Goal: Task Accomplishment & Management: Manage account settings

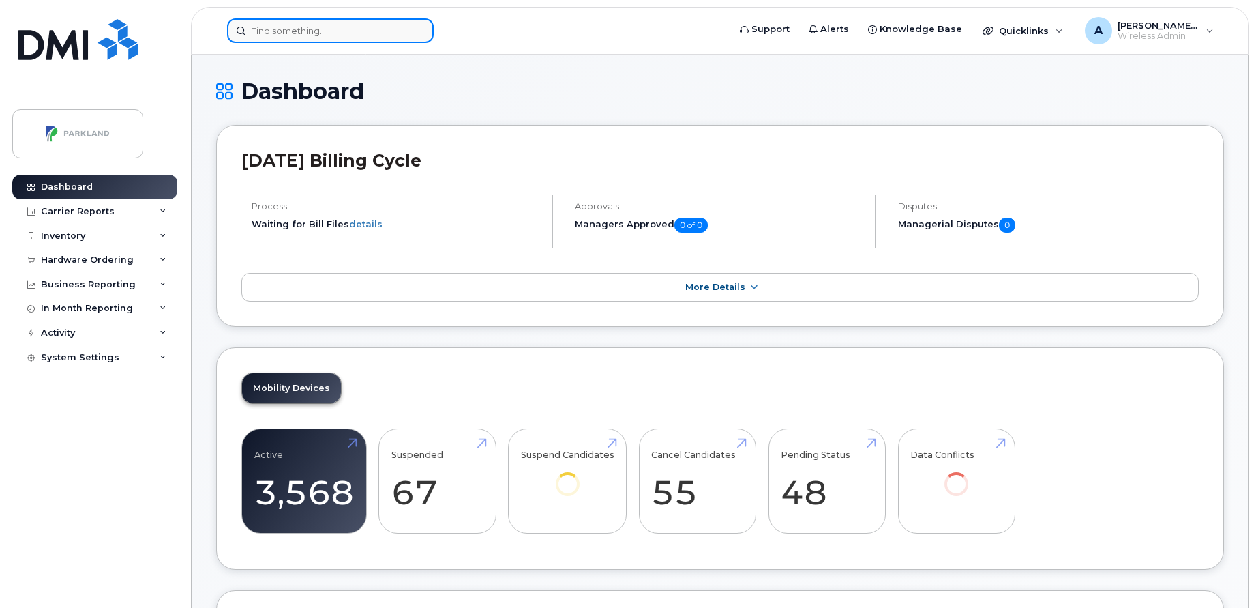
click at [368, 34] on input at bounding box center [330, 30] width 207 height 25
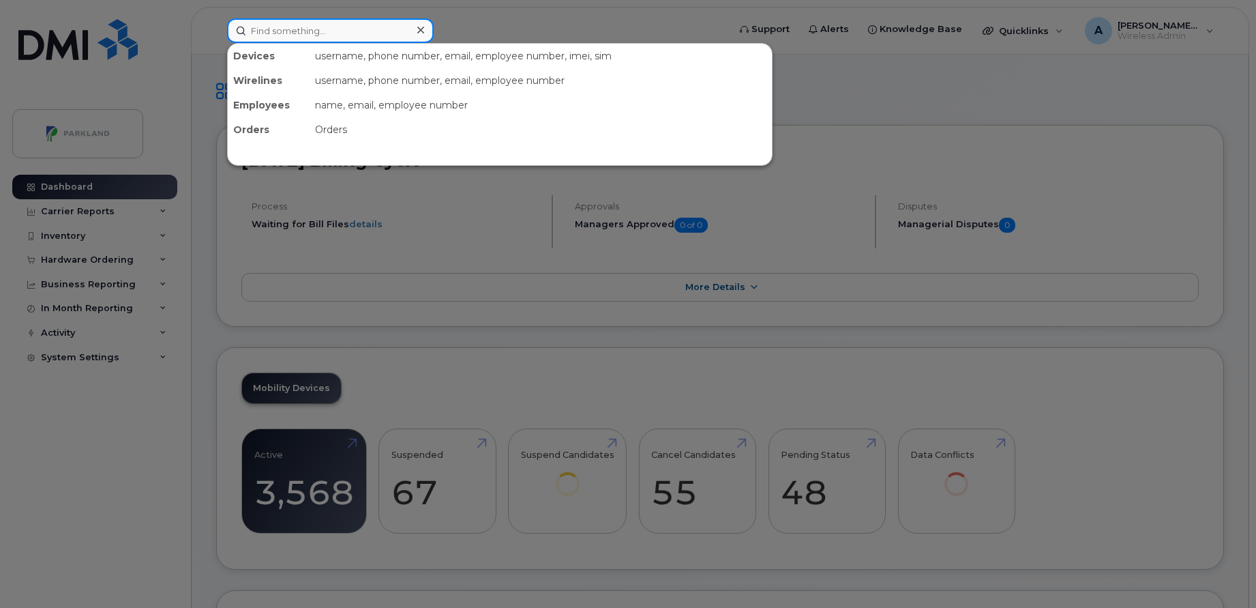
paste input "Kim Bourre-McCormick"
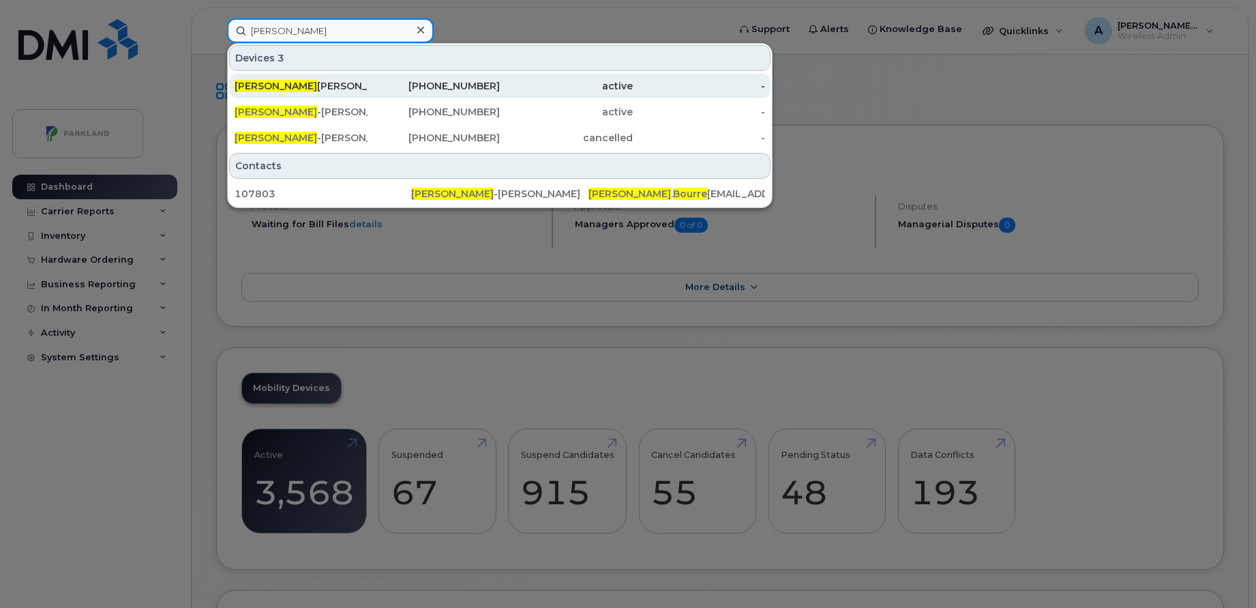
type input "Kim Bourre"
click at [420, 85] on div "437-451-7953" at bounding box center [434, 86] width 133 height 14
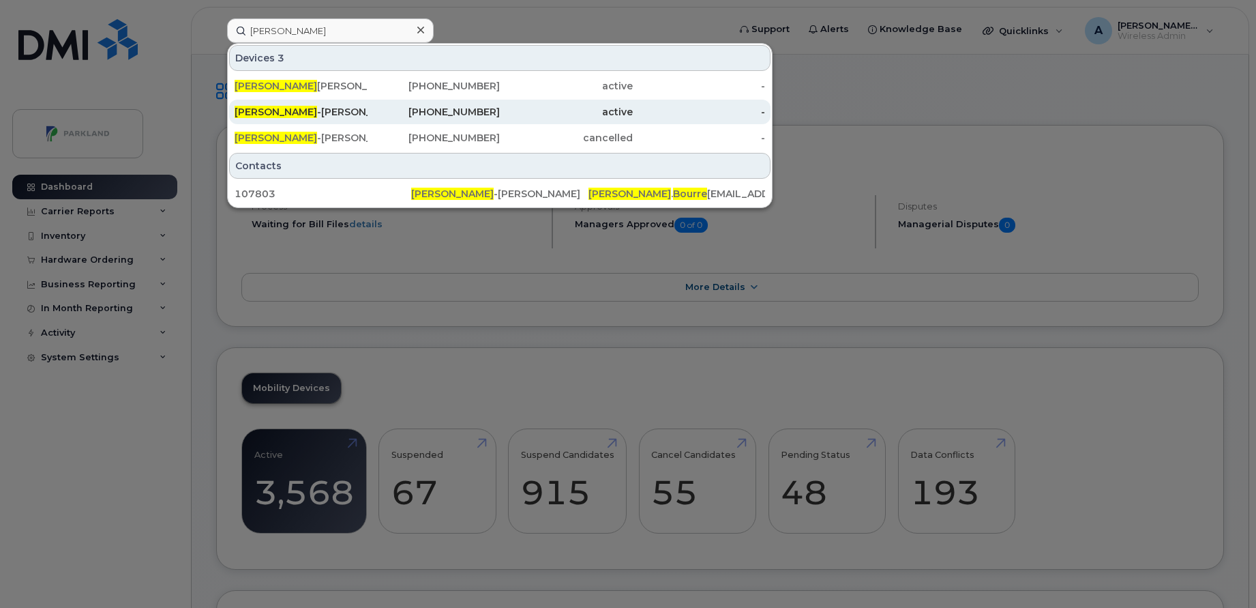
click at [514, 107] on div "active" at bounding box center [566, 112] width 133 height 14
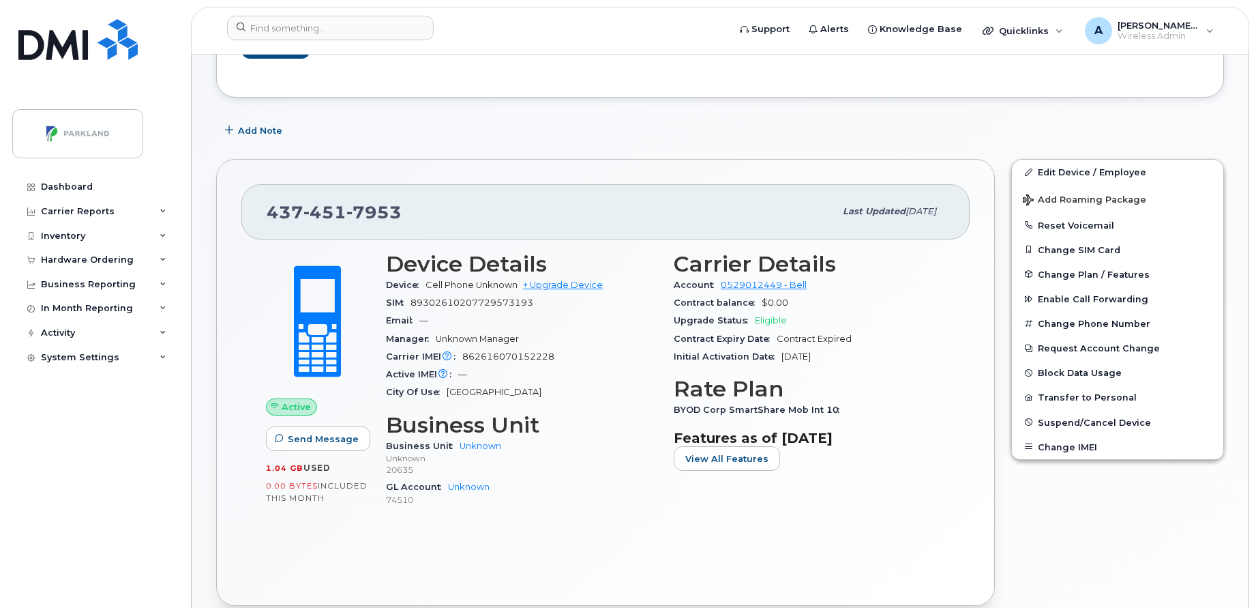
scroll to position [173, 0]
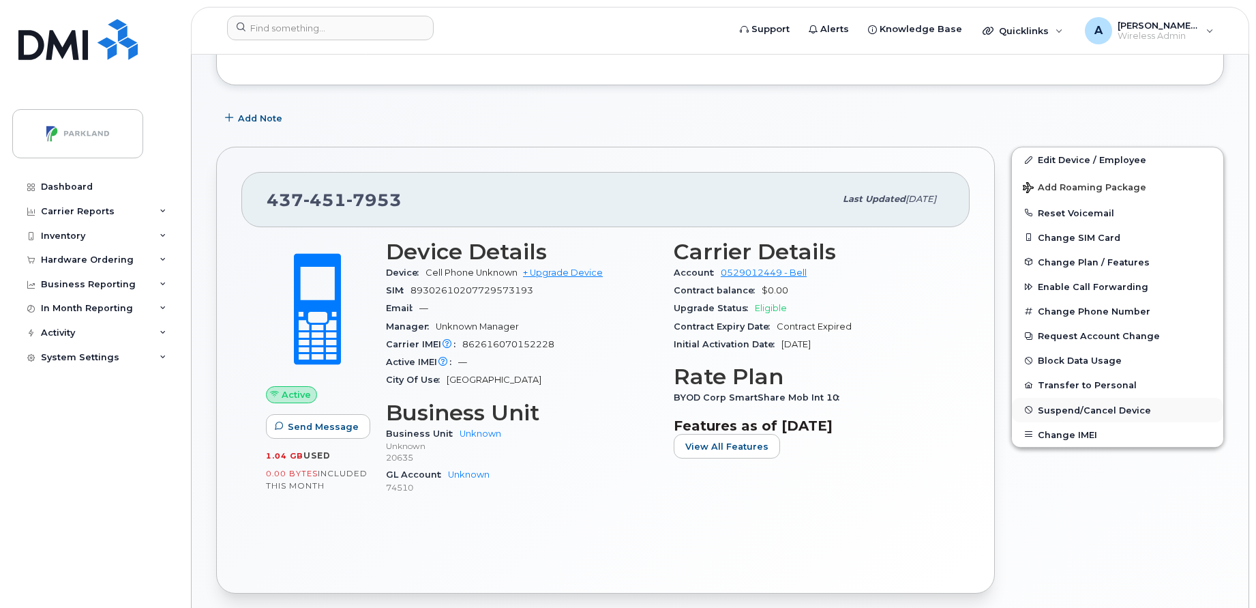
click at [1067, 408] on span "Suspend/Cancel Device" at bounding box center [1094, 409] width 113 height 10
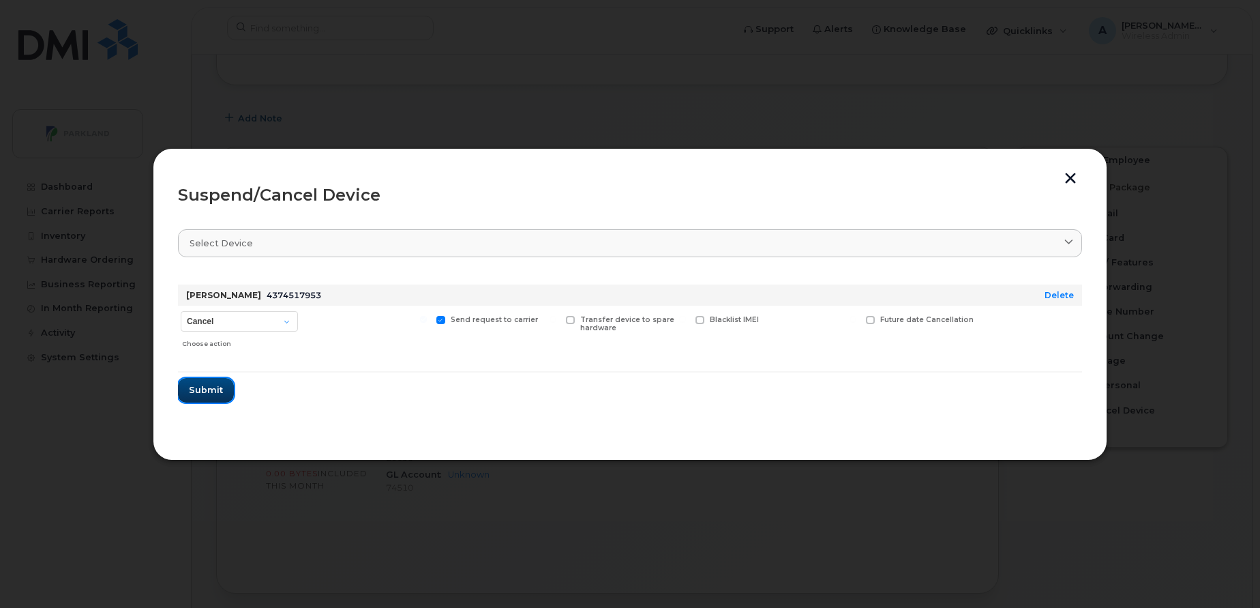
click at [211, 391] on span "Submit" at bounding box center [206, 389] width 34 height 13
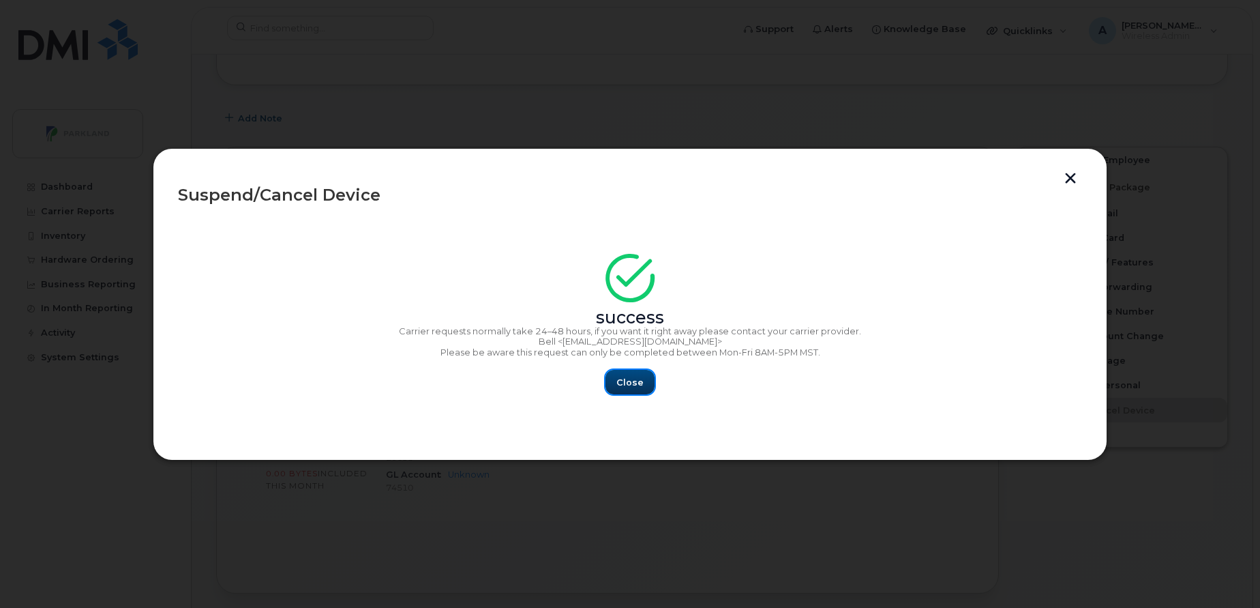
click at [628, 389] on span "Close" at bounding box center [630, 382] width 27 height 13
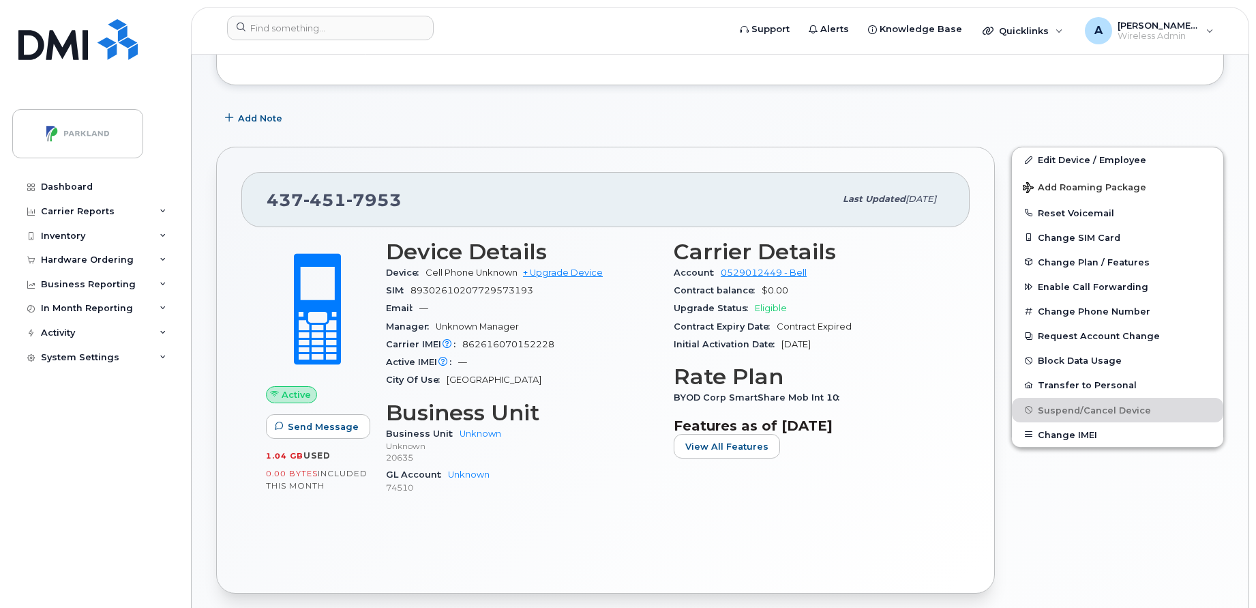
scroll to position [0, 0]
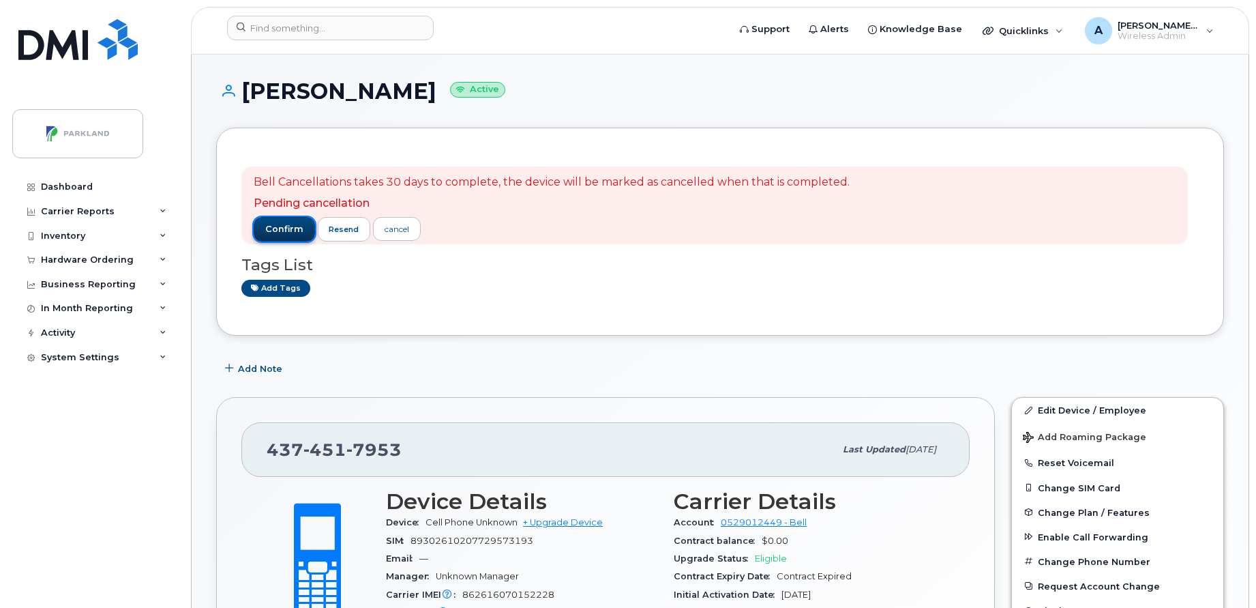
click at [291, 229] on span "confirm" at bounding box center [284, 229] width 38 height 12
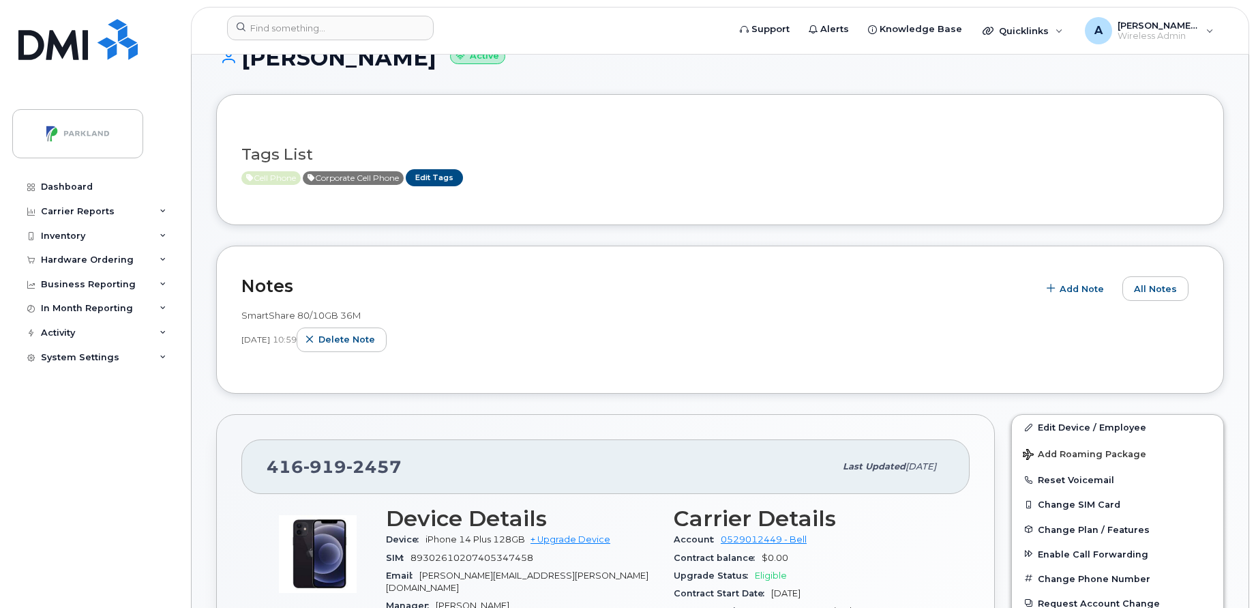
scroll to position [362, 0]
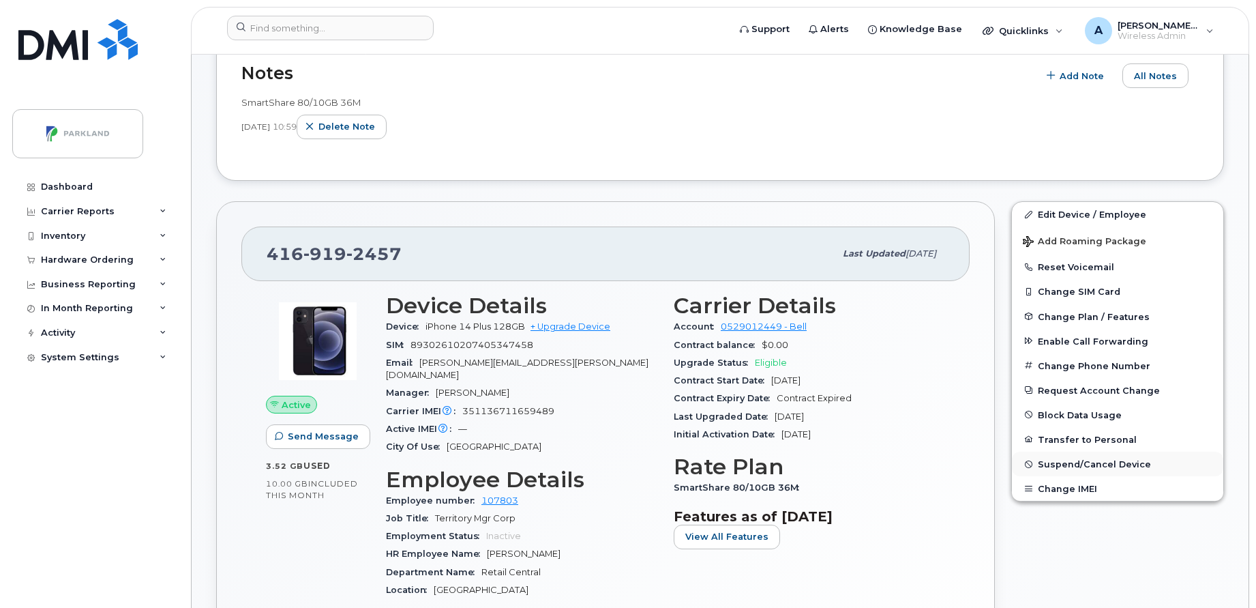
click at [1106, 462] on span "Suspend/Cancel Device" at bounding box center [1094, 464] width 113 height 10
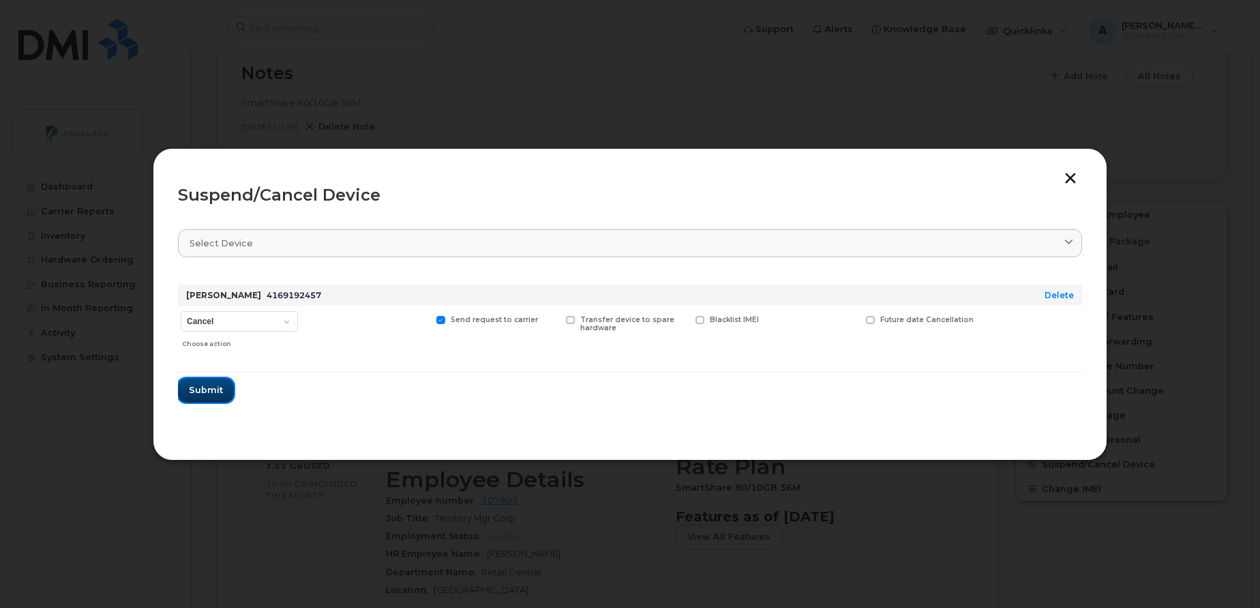
click at [209, 383] on button "Submit" at bounding box center [206, 390] width 56 height 25
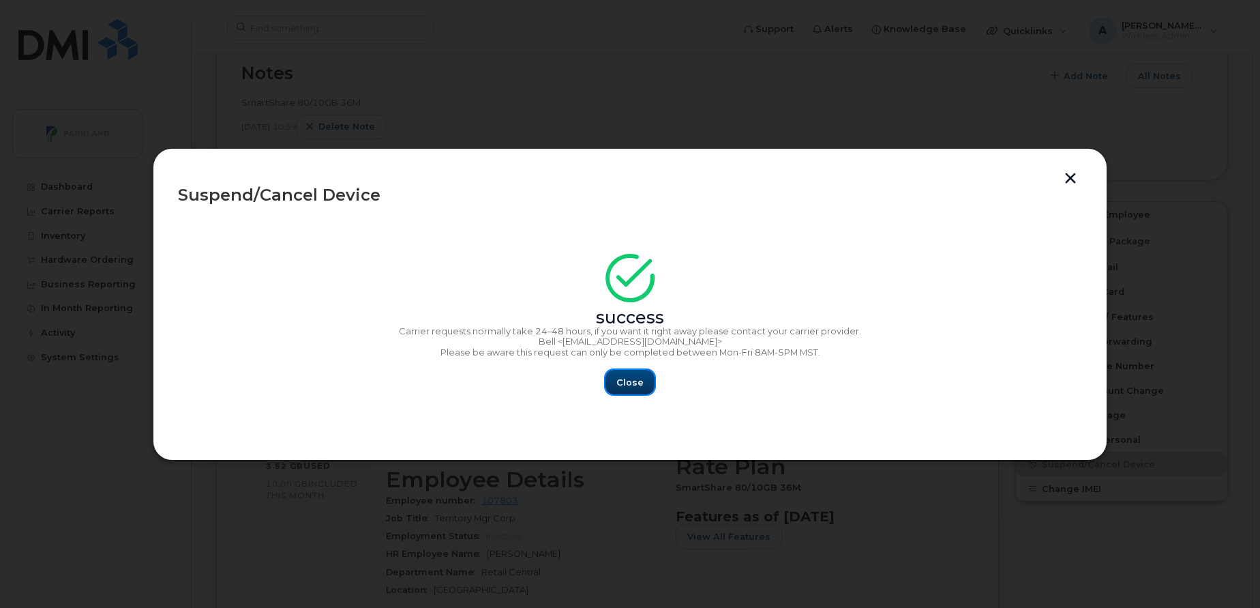
click at [615, 385] on button "Close" at bounding box center [630, 382] width 49 height 25
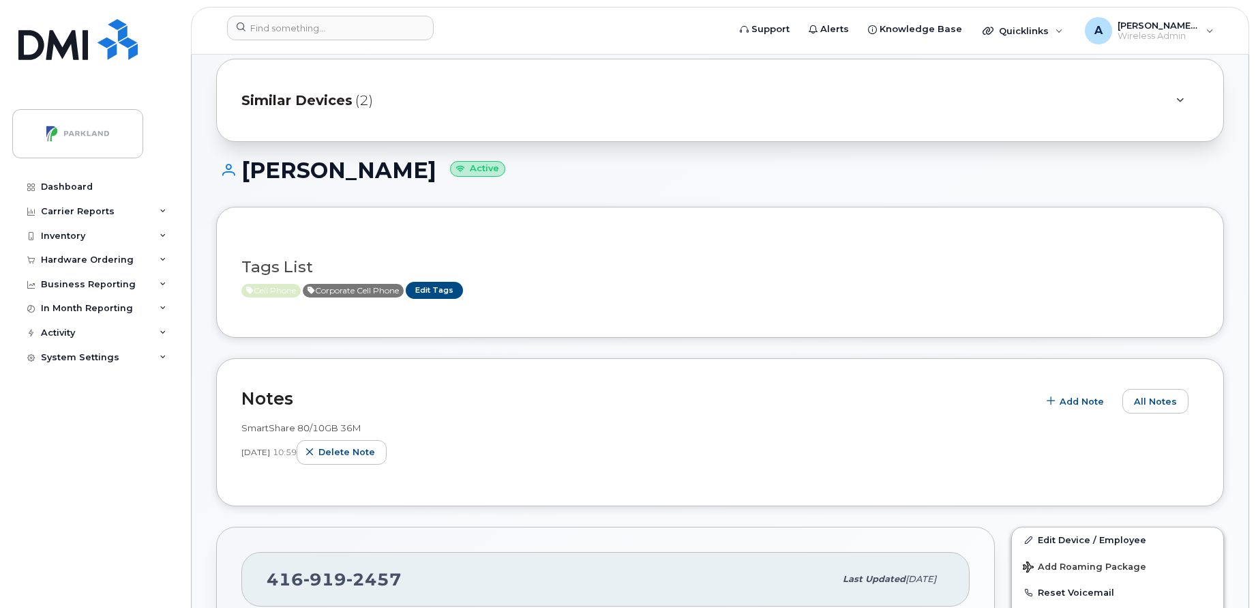
scroll to position [34, 0]
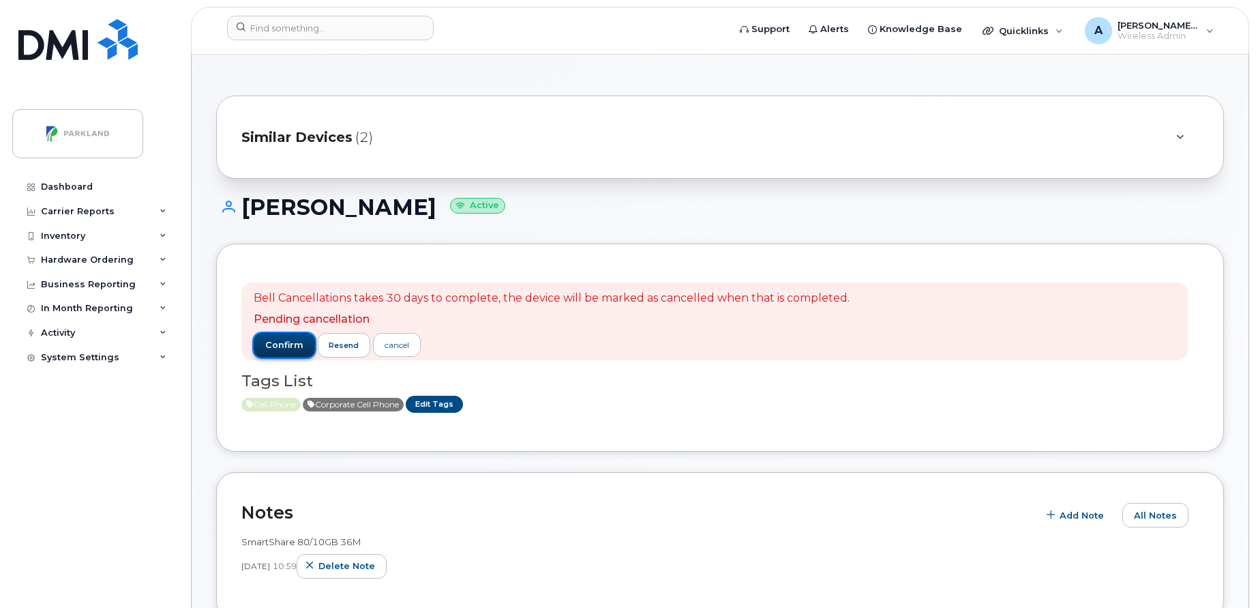
click at [293, 347] on span "confirm" at bounding box center [284, 345] width 38 height 12
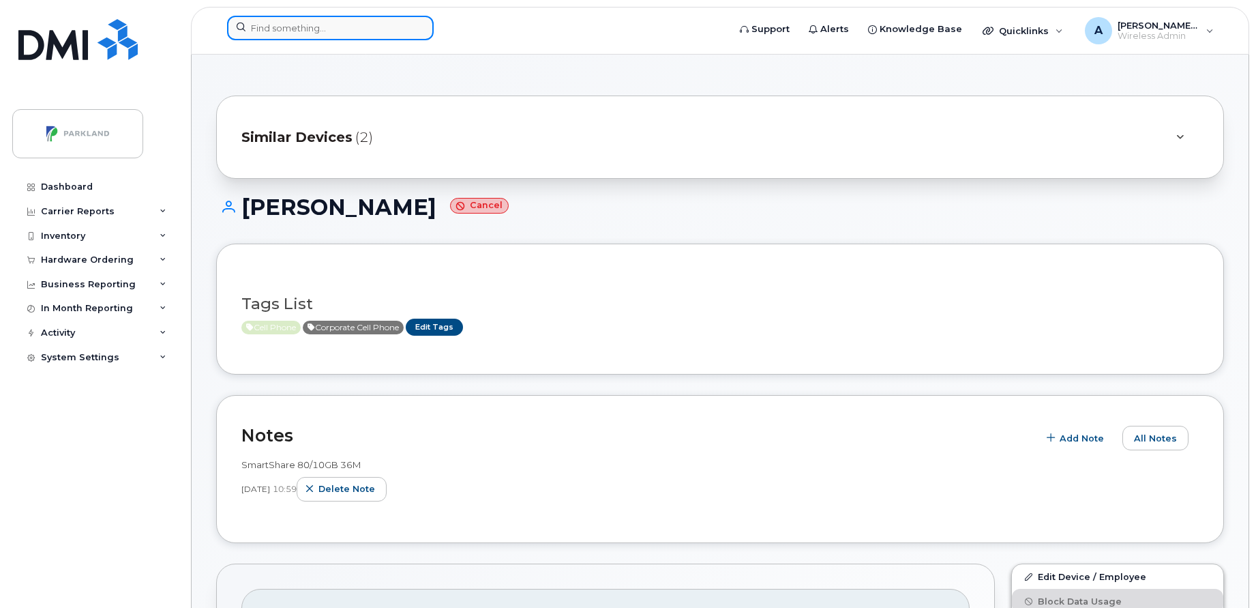
click at [396, 21] on input at bounding box center [330, 28] width 207 height 25
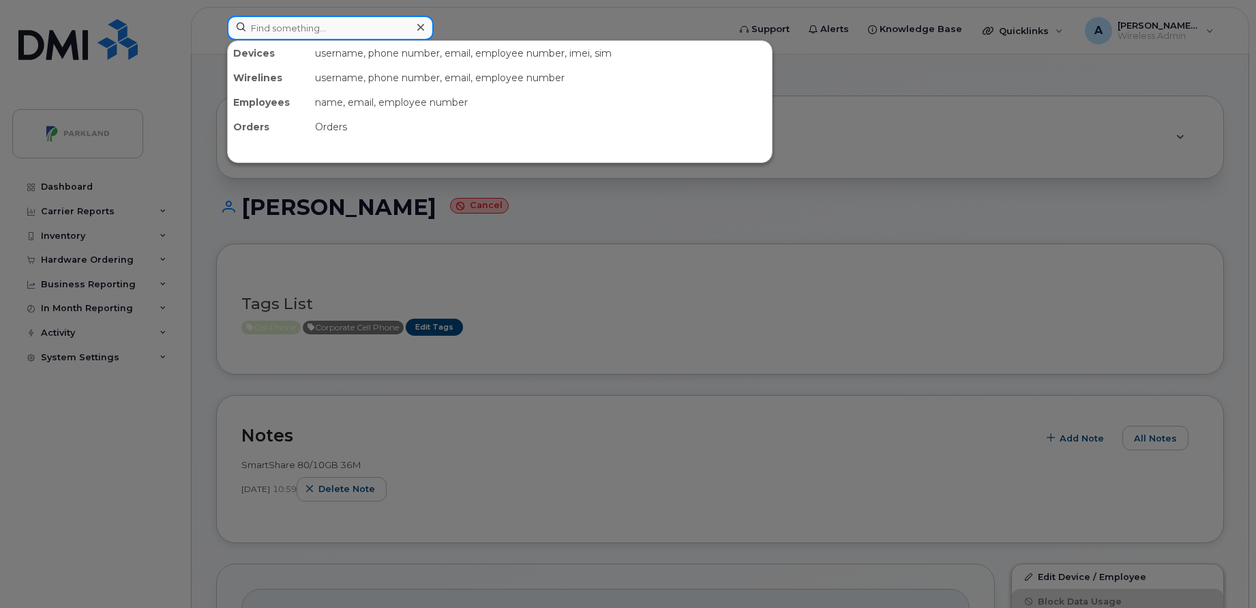
paste input "4379618884"
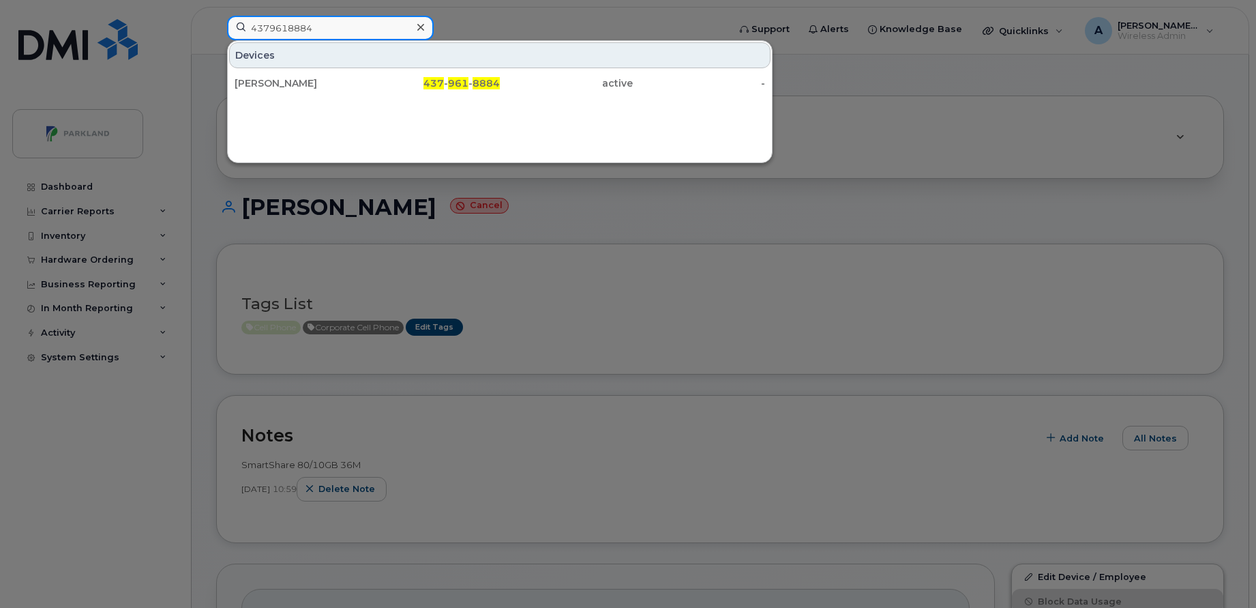
type input "4379618884"
click at [420, 27] on icon at bounding box center [420, 27] width 7 height 7
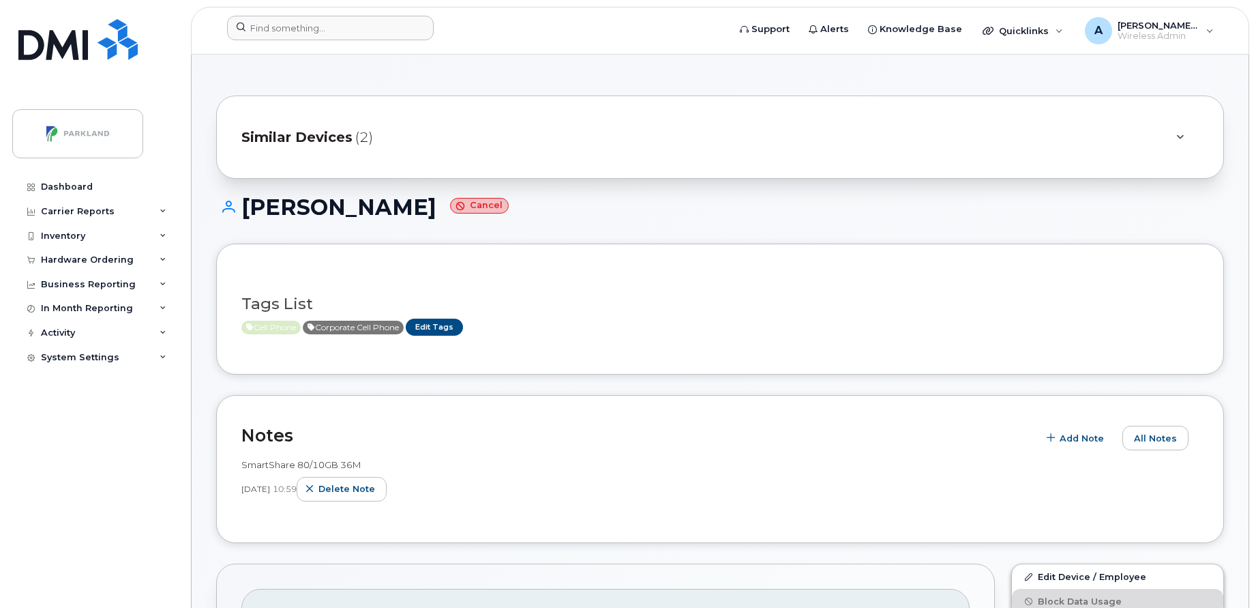
click at [335, 14] on header "Support Alerts Knowledge Base Quicklinks Suspend / Cancel Device Change SIM Car…" at bounding box center [720, 31] width 1058 height 48
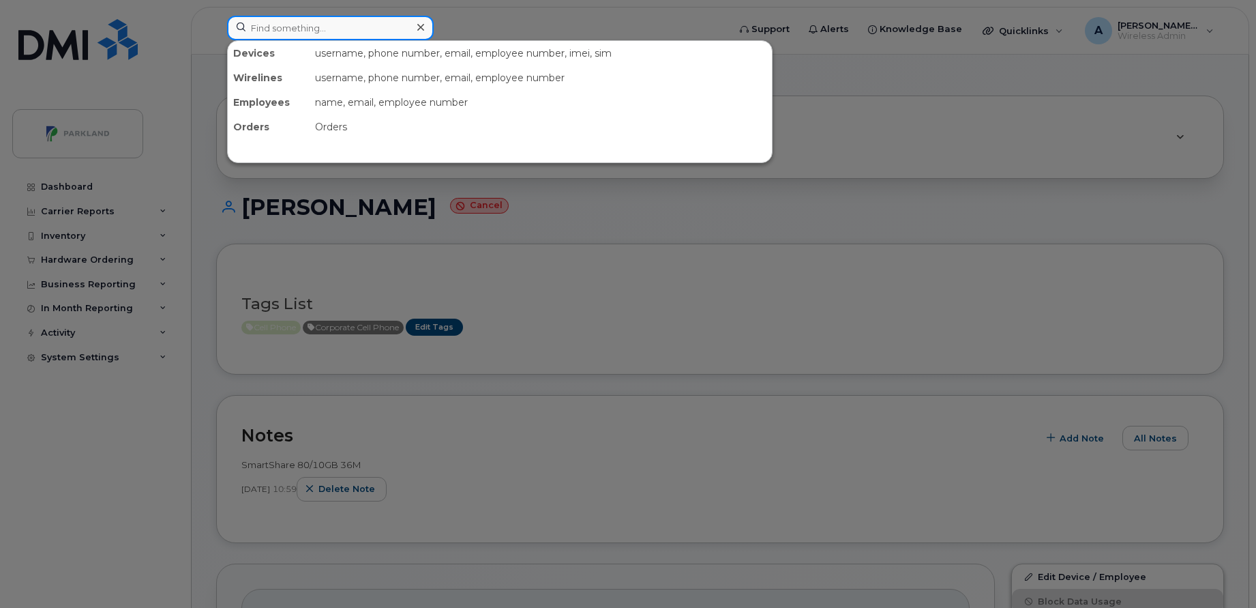
click at [320, 30] on input at bounding box center [330, 28] width 207 height 25
paste input "[PERSON_NAME]"
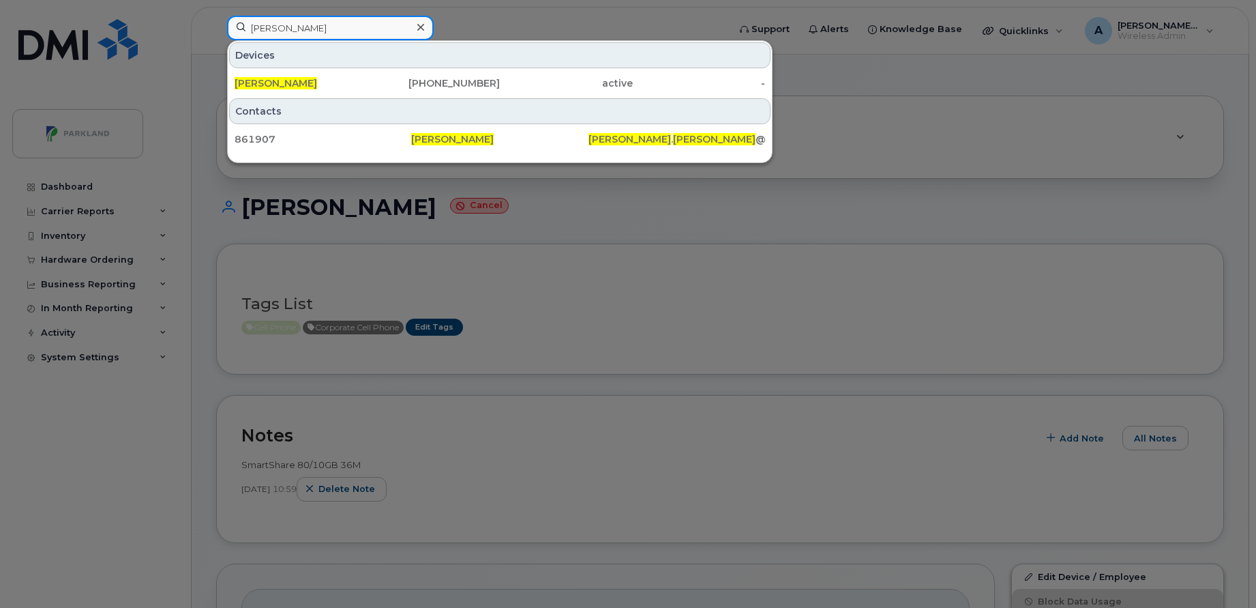
type input "[PERSON_NAME]"
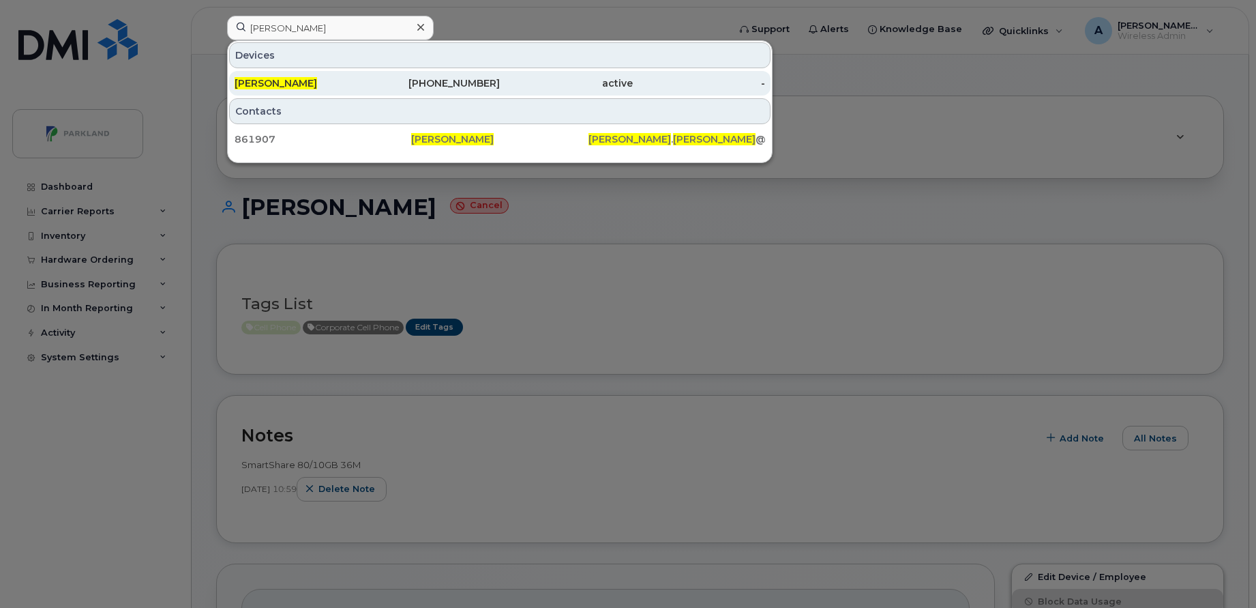
click at [536, 79] on div "active" at bounding box center [566, 83] width 133 height 14
